Goal: Task Accomplishment & Management: Manage account settings

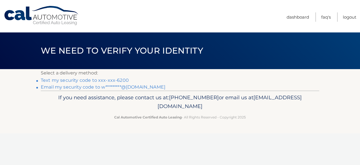
click at [86, 80] on link "Text my security code to xxx-xxx-6200" at bounding box center [85, 79] width 88 height 5
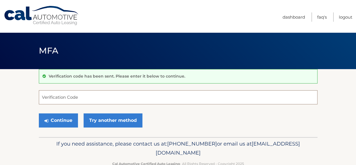
click at [50, 95] on input "Verification Code" at bounding box center [178, 97] width 278 height 14
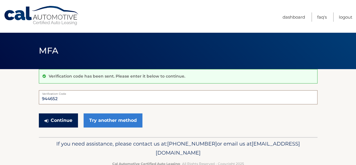
type input "944652"
click at [65, 120] on button "Continue" at bounding box center [58, 120] width 39 height 14
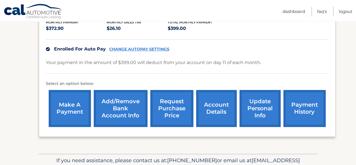
scroll to position [141, 0]
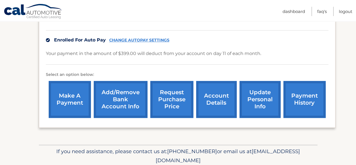
click at [131, 89] on link "Add/Remove bank account info" at bounding box center [121, 99] width 54 height 37
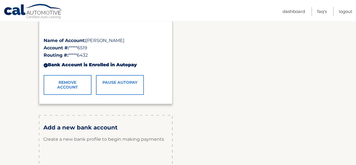
scroll to position [108, 0]
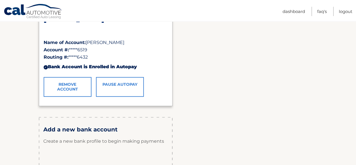
drag, startPoint x: 91, startPoint y: 56, endPoint x: 65, endPoint y: 57, distance: 25.9
click at [65, 57] on div "Routing #: *****6432" at bounding box center [106, 56] width 124 height 7
click at [238, 55] on div "WELLS FARGO BANK Name of Account: William Leschinsky Account #: *****6519 Routi…" at bounding box center [178, 55] width 278 height 110
click at [173, 46] on div "WELLS FARGO BANK Name of Account: William Leschinsky Account #: *****6519 Routi…" at bounding box center [178, 55] width 278 height 110
drag, startPoint x: 129, startPoint y: 59, endPoint x: 150, endPoint y: 50, distance: 23.2
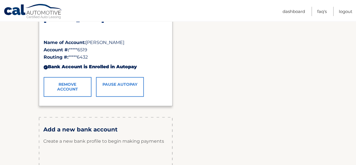
drag, startPoint x: 150, startPoint y: 51, endPoint x: 155, endPoint y: 35, distance: 17.0
click at [155, 35] on div "WELLS FARGO BANK" at bounding box center [106, 27] width 124 height 24
drag, startPoint x: 70, startPoint y: 55, endPoint x: 95, endPoint y: 58, distance: 25.5
click at [95, 58] on div "Routing #: *****6432" at bounding box center [106, 56] width 124 height 7
click at [66, 80] on link "Remove Account" at bounding box center [68, 87] width 48 height 20
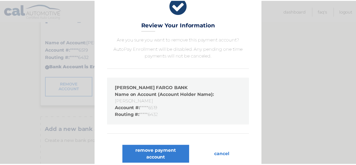
scroll to position [17, 0]
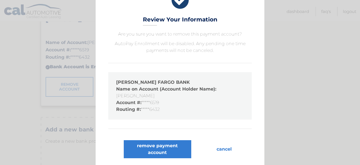
click at [223, 147] on button "cancel" at bounding box center [224, 149] width 24 height 18
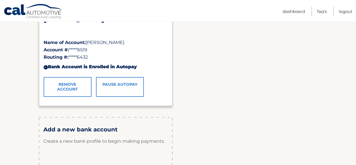
click at [83, 58] on span "*****6432" at bounding box center [77, 56] width 19 height 5
click at [82, 58] on span "*****6432" at bounding box center [77, 56] width 19 height 5
click at [77, 57] on span "*****6432" at bounding box center [77, 56] width 19 height 5
drag, startPoint x: 77, startPoint y: 56, endPoint x: 87, endPoint y: 55, distance: 9.9
click at [87, 55] on span "*****6432" at bounding box center [77, 56] width 19 height 5
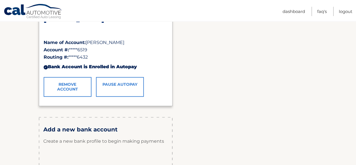
drag, startPoint x: 89, startPoint y: 58, endPoint x: 69, endPoint y: 56, distance: 19.2
click at [69, 56] on span "*****6432" at bounding box center [77, 56] width 19 height 5
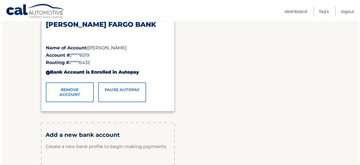
scroll to position [108, 0]
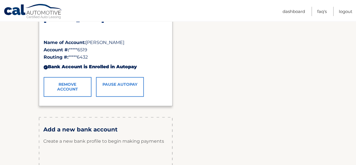
click at [183, 50] on div "WELLS FARGO BANK Name of Account: William Leschinsky Account #: *****6519 Routi…" at bounding box center [178, 55] width 278 height 110
click at [72, 85] on link "Remove Account" at bounding box center [68, 87] width 48 height 20
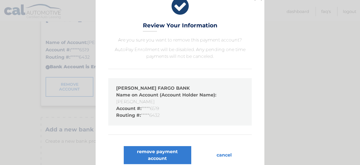
scroll to position [17, 0]
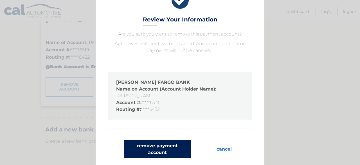
click at [156, 145] on button "remove payment account" at bounding box center [158, 149] width 68 height 18
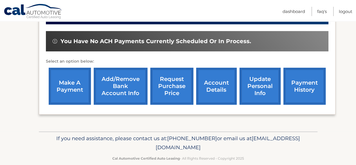
scroll to position [176, 0]
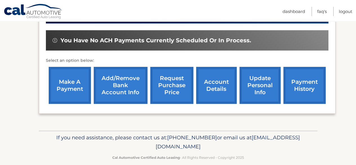
click at [129, 73] on link "Add/Remove bank account info" at bounding box center [121, 85] width 54 height 37
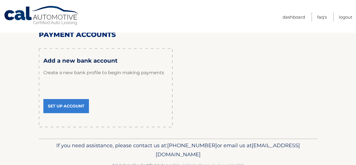
scroll to position [82, 0]
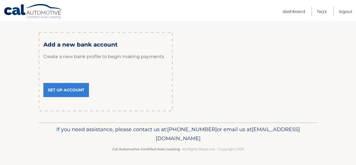
click at [68, 87] on link "Set Up Account" at bounding box center [66, 90] width 46 height 14
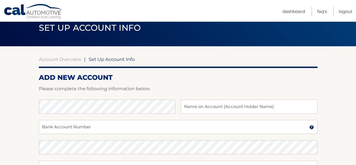
scroll to position [84, 0]
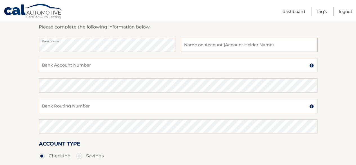
click at [233, 43] on input "text" at bounding box center [249, 45] width 136 height 14
type input "William Leschinsky"
click at [95, 66] on input "Bank Account Number" at bounding box center [178, 65] width 278 height 14
type input "1010302686519"
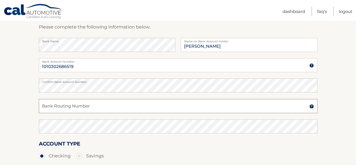
click at [89, 106] on input "Bank Routing Number" at bounding box center [178, 106] width 278 height 14
click at [98, 106] on input "Bank Routing Number" at bounding box center [178, 106] width 278 height 14
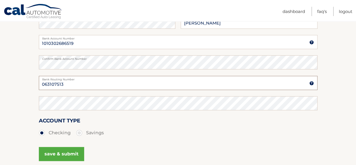
scroll to position [113, 0]
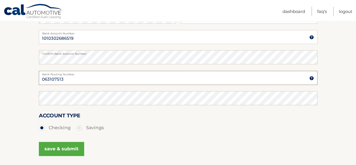
type input "063107513"
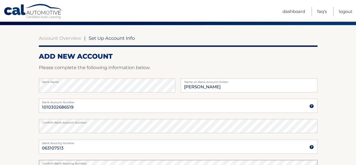
scroll to position [161, 0]
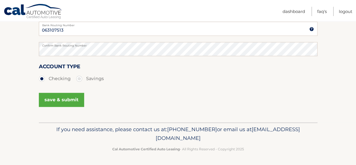
click at [67, 97] on button "save & submit" at bounding box center [61, 100] width 45 height 14
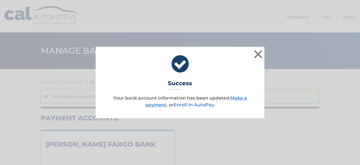
click at [196, 104] on link "Enroll In AutoPay" at bounding box center [194, 104] width 40 height 5
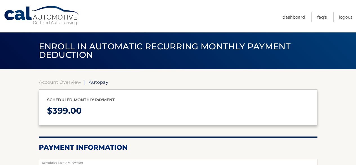
select select "Zjk3MjMyMGQtZjE0Yi00MTRkLWFjN2YtZmNmYTcwMGQ0Zjlk"
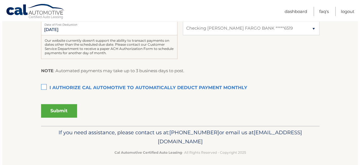
scroll to position [158, 0]
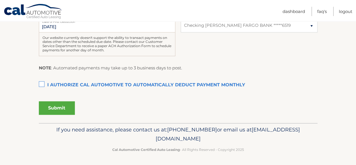
click at [40, 85] on label "I authorize cal automotive to automatically deduct payment monthly This checkbo…" at bounding box center [178, 84] width 278 height 11
click at [0, 0] on input "I authorize cal automotive to automatically deduct payment monthly This checkbo…" at bounding box center [0, 0] width 0 height 0
click at [66, 105] on button "Submit" at bounding box center [57, 108] width 36 height 14
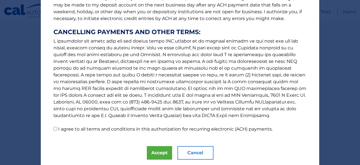
scroll to position [108, 0]
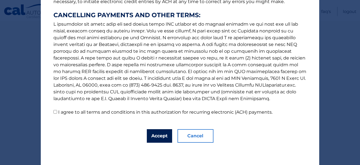
click at [161, 136] on button "Accept" at bounding box center [159, 136] width 25 height 14
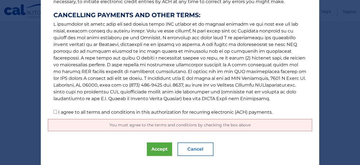
click at [53, 110] on input "I agree to all terms and conditions in this authorization for recurring electro…" at bounding box center [55, 112] width 4 height 4
checkbox input "true"
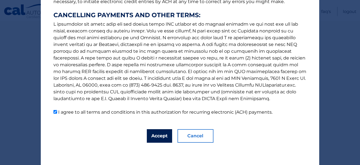
click at [147, 134] on button "Accept" at bounding box center [159, 136] width 25 height 14
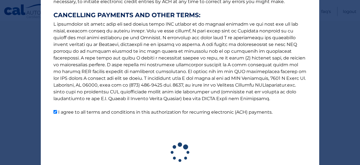
scroll to position [142, 0]
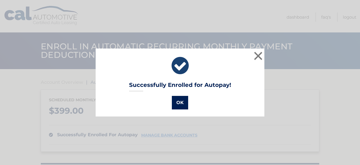
click at [179, 100] on button "OK" at bounding box center [180, 103] width 16 height 14
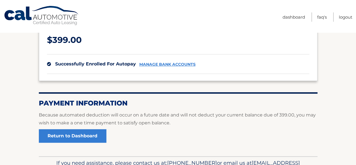
scroll to position [104, 0]
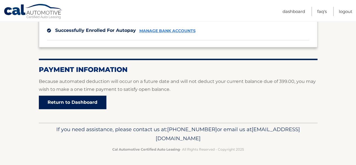
click at [82, 100] on link "Return to Dashboard" at bounding box center [73, 102] width 68 height 14
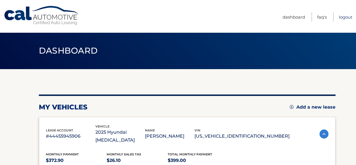
click at [344, 16] on link "Logout" at bounding box center [346, 16] width 14 height 9
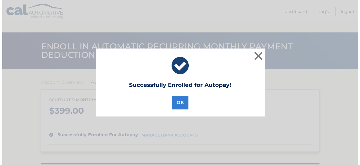
scroll to position [104, 0]
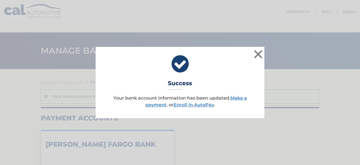
scroll to position [108, 0]
